Goal: Task Accomplishment & Management: Use online tool/utility

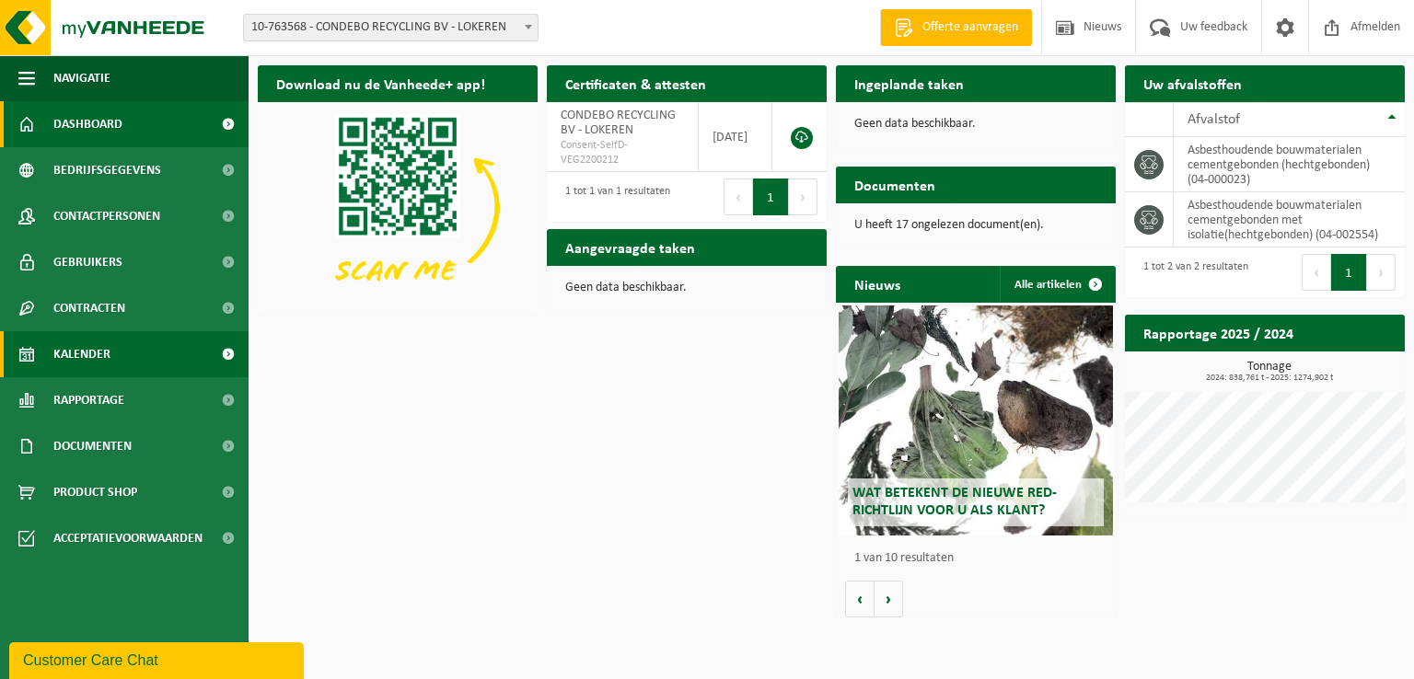
click at [119, 357] on link "Kalender" at bounding box center [124, 354] width 249 height 46
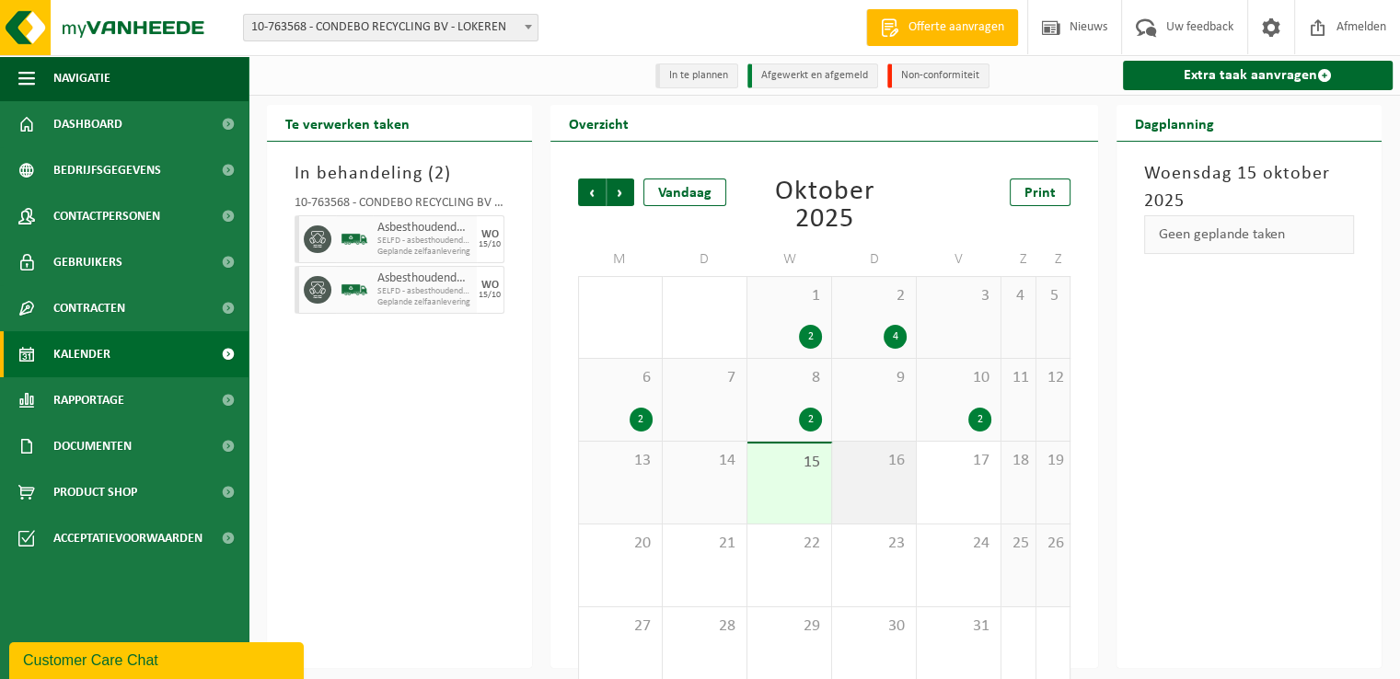
click at [887, 483] on div "16" at bounding box center [874, 483] width 84 height 82
click at [887, 474] on div "16" at bounding box center [874, 483] width 84 height 82
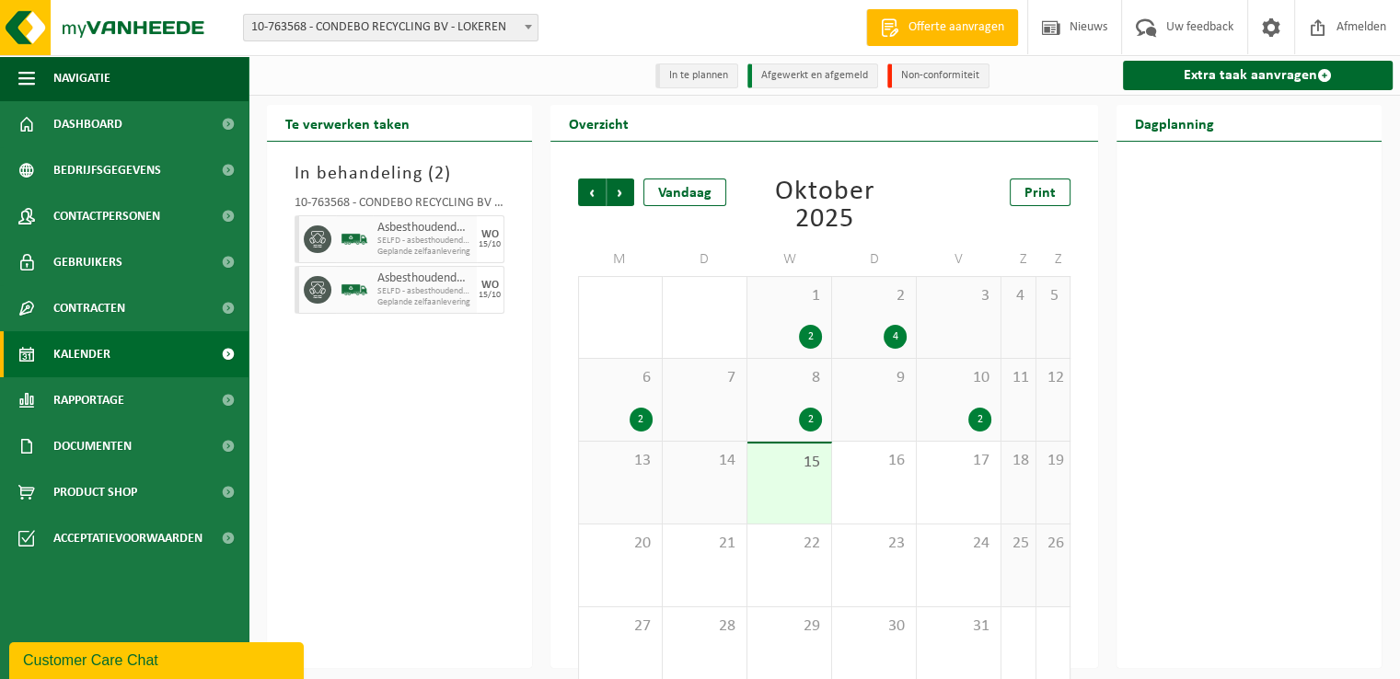
click at [805, 483] on div "15" at bounding box center [790, 484] width 84 height 80
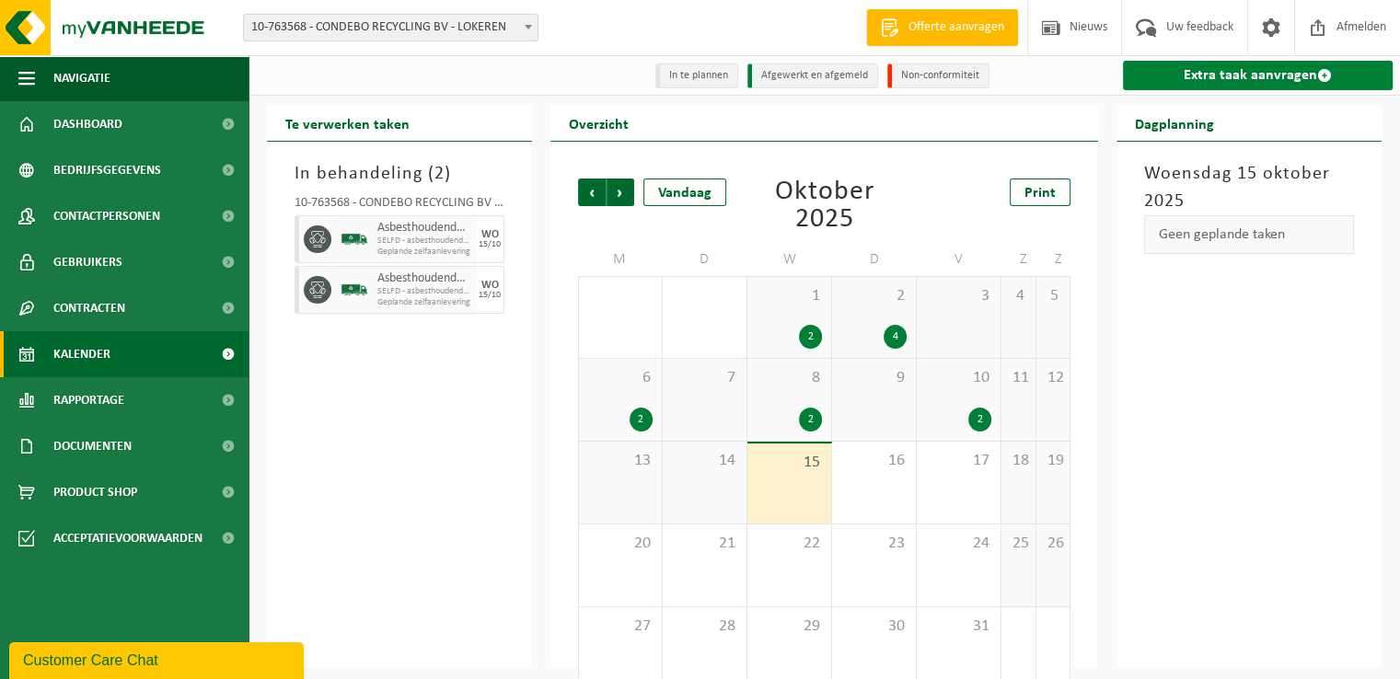
click at [1256, 74] on link "Extra taak aanvragen" at bounding box center [1258, 75] width 270 height 29
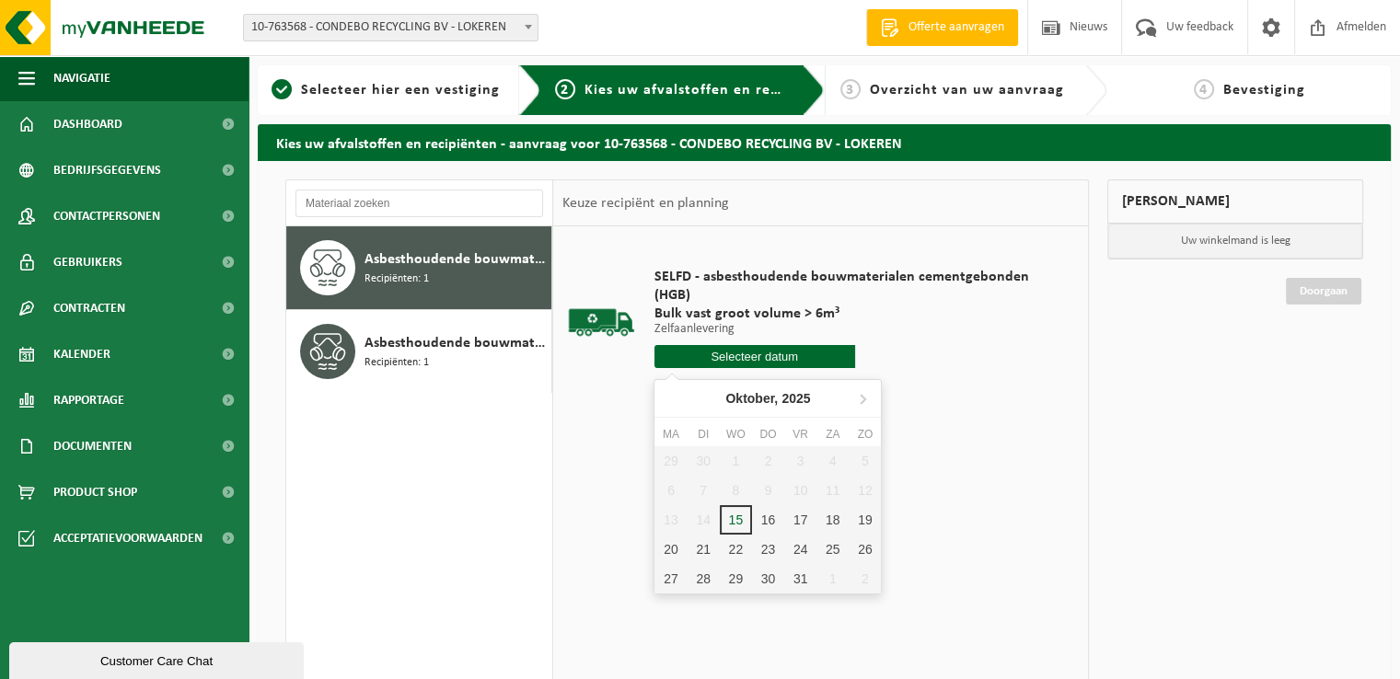
click at [783, 355] on input "text" at bounding box center [755, 356] width 201 height 23
click at [771, 522] on div "16" at bounding box center [768, 519] width 32 height 29
type input "Van 2025-10-16"
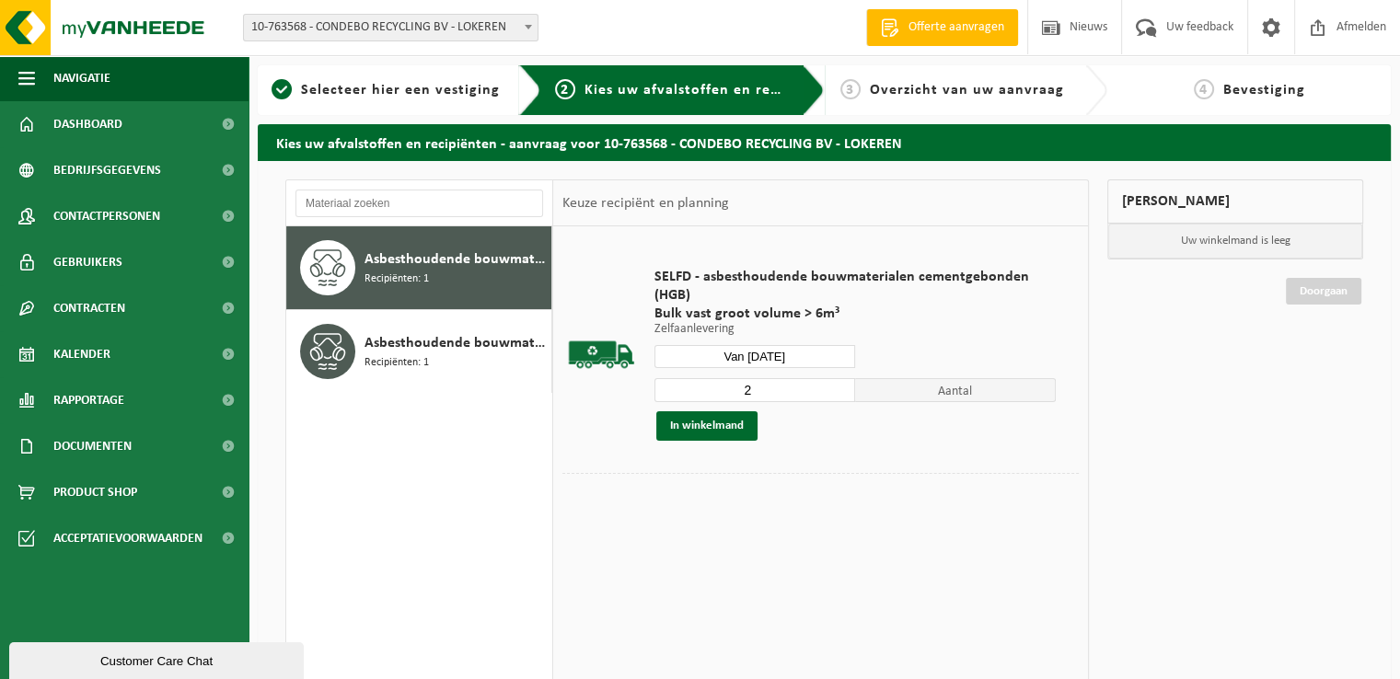
type input "2"
click at [840, 388] on input "2" at bounding box center [755, 390] width 201 height 24
click at [711, 427] on button "In winkelmand" at bounding box center [706, 425] width 101 height 29
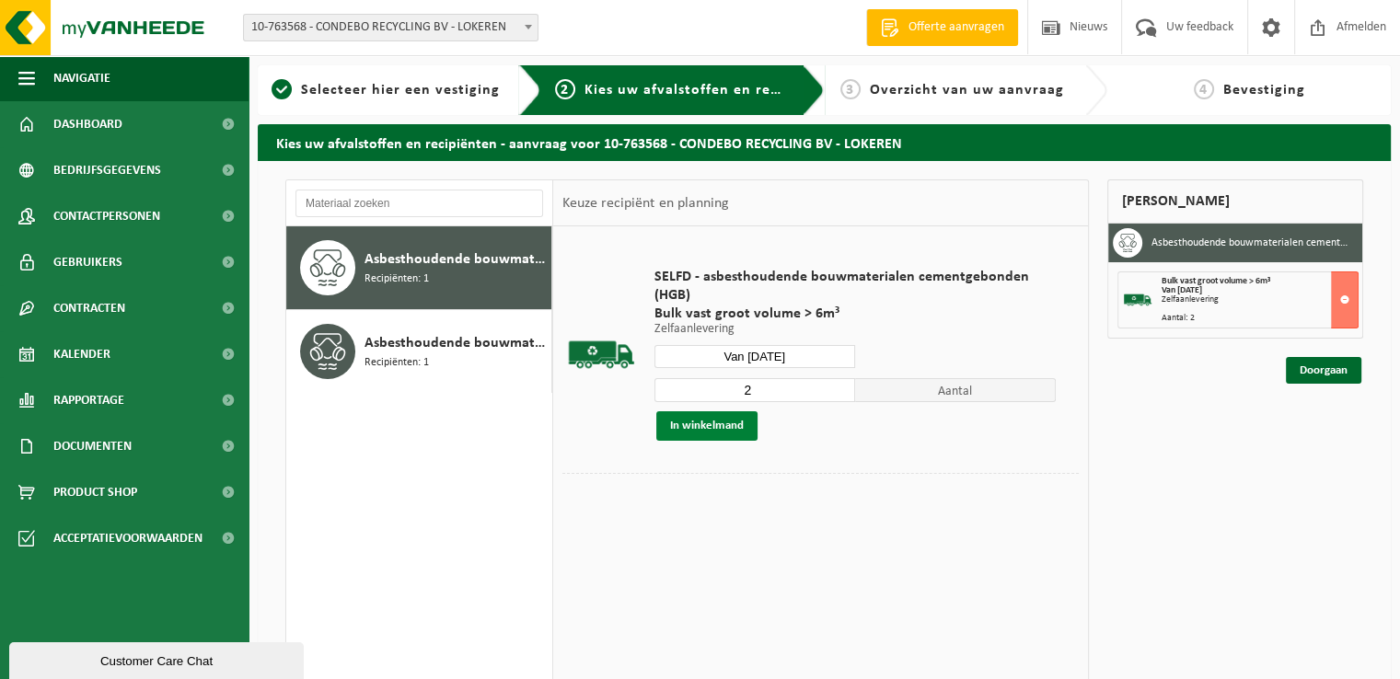
click at [712, 419] on button "In winkelmand" at bounding box center [706, 425] width 101 height 29
click at [1335, 369] on link "Doorgaan" at bounding box center [1323, 370] width 75 height 27
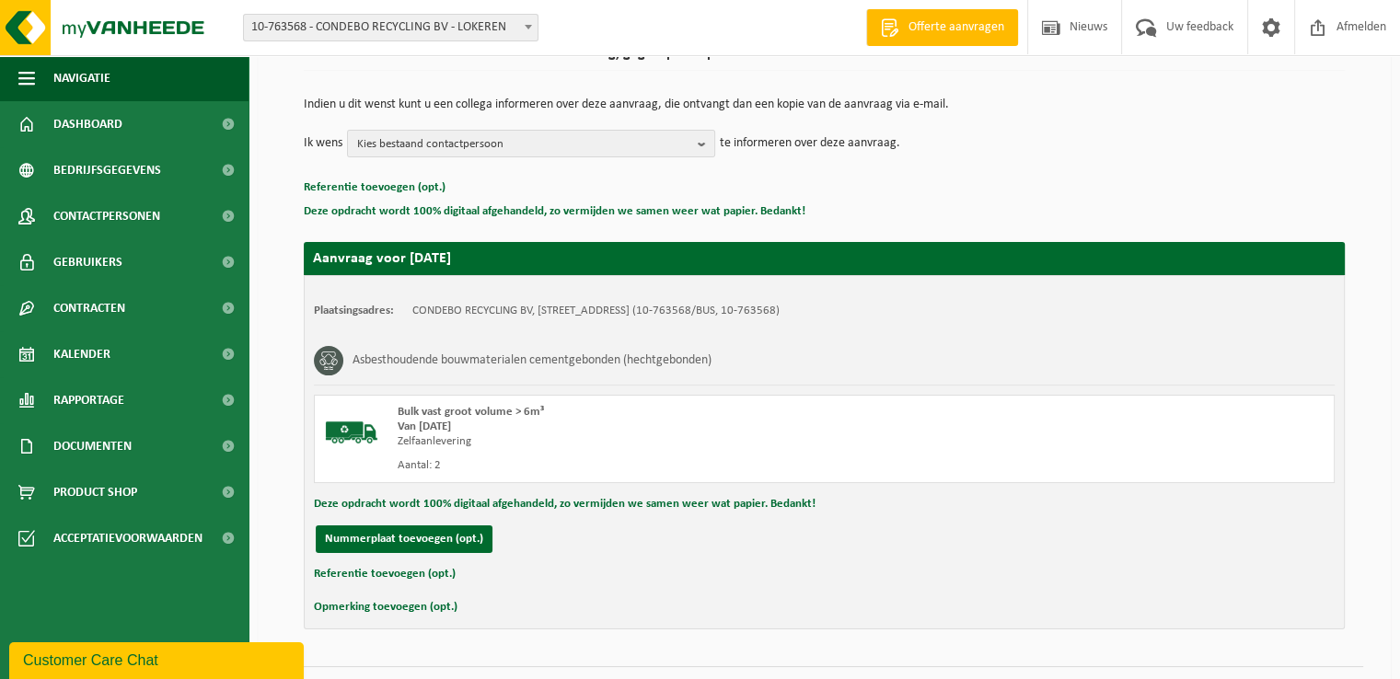
scroll to position [203, 0]
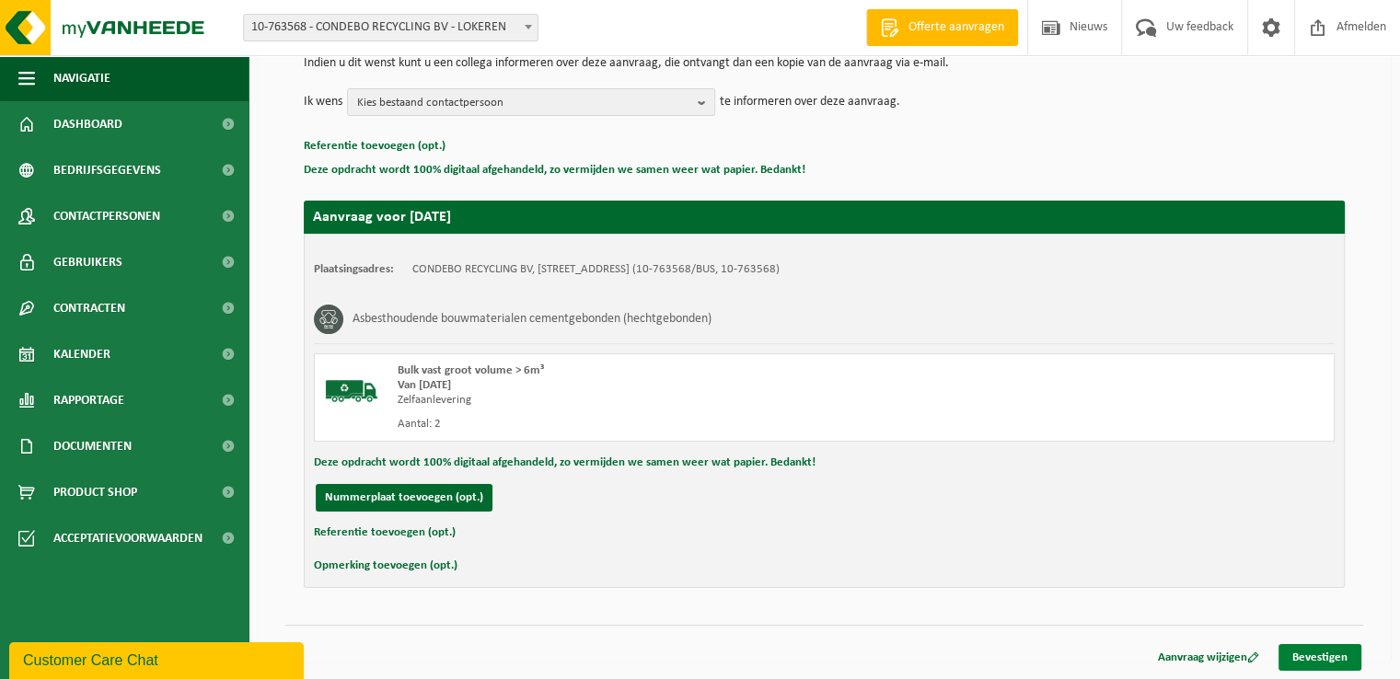
click at [1336, 649] on link "Bevestigen" at bounding box center [1320, 657] width 83 height 27
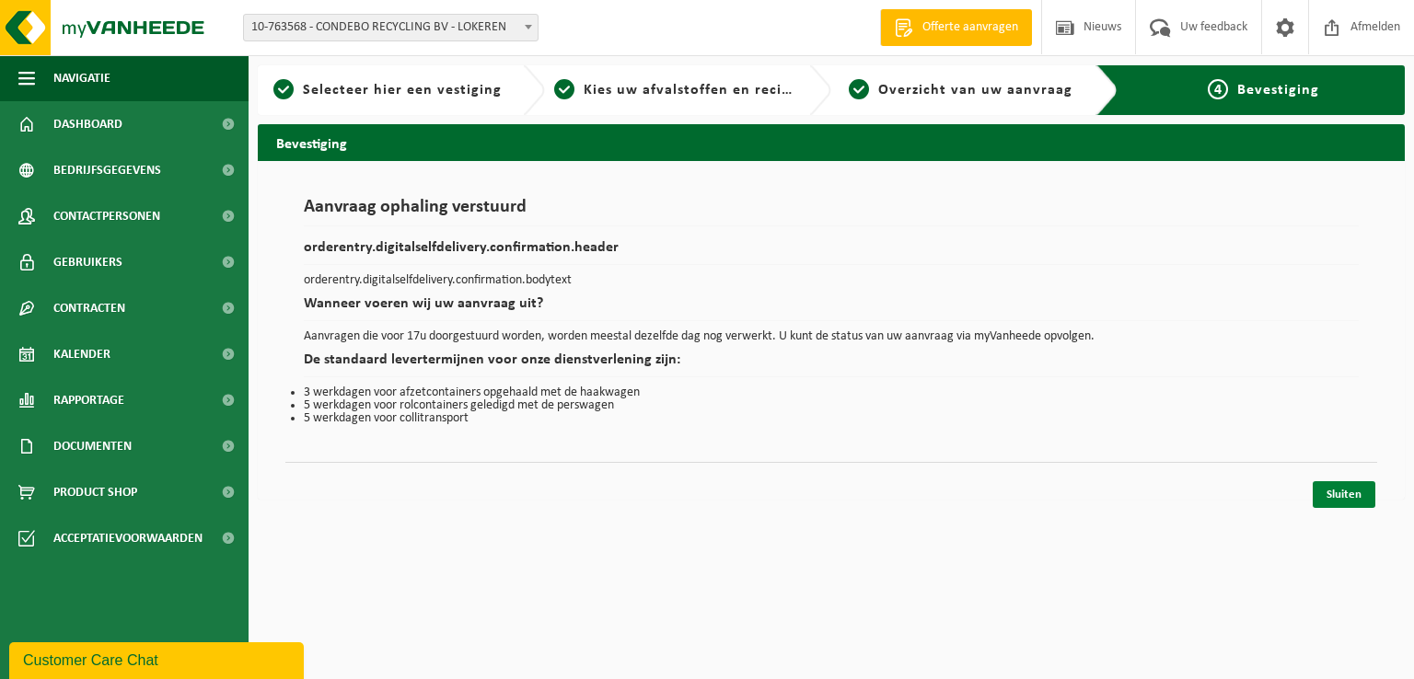
click at [1348, 492] on link "Sluiten" at bounding box center [1344, 494] width 63 height 27
